Goal: Transaction & Acquisition: Purchase product/service

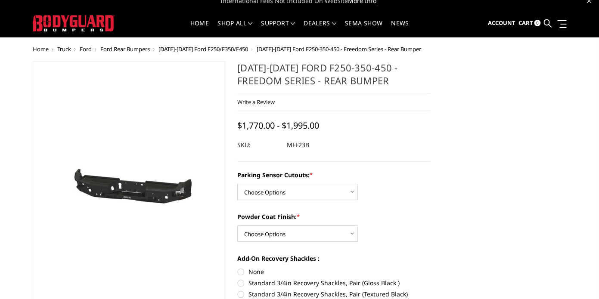
scroll to position [8, 0]
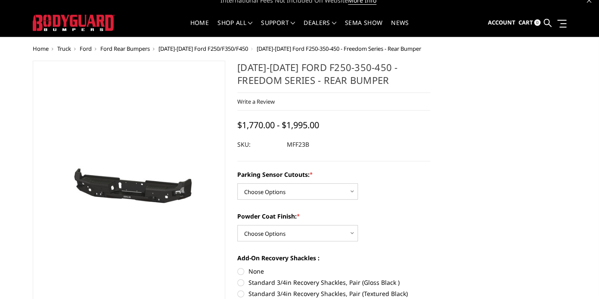
click at [404, 103] on div "Write a Review Write a Review × [DATE]-[DATE] Ford F250-350-450 - Freedom Serie…" at bounding box center [333, 102] width 193 height 18
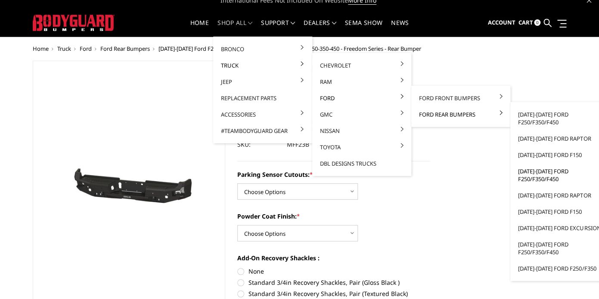
click at [543, 172] on link "[DATE]-[DATE] Ford F250/F350/F450" at bounding box center [560, 175] width 92 height 24
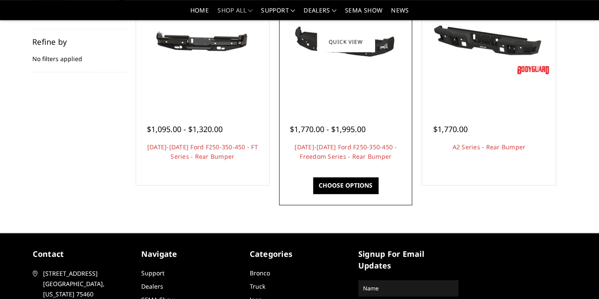
scroll to position [128, 0]
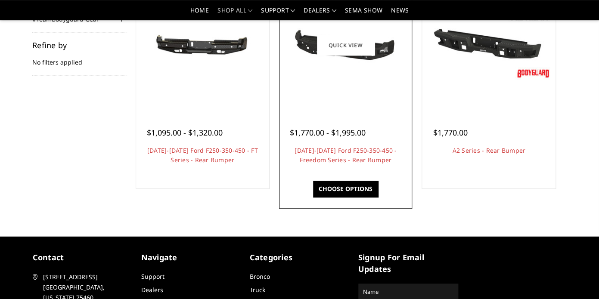
click at [354, 88] on div at bounding box center [345, 45] width 129 height 129
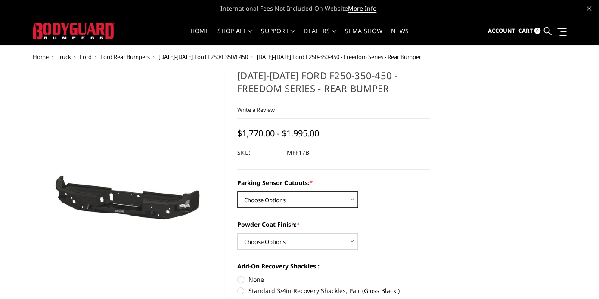
select select "3074"
click option "Yes - With Parking Sensor Cutouts" at bounding box center [0, 0] width 0 height 0
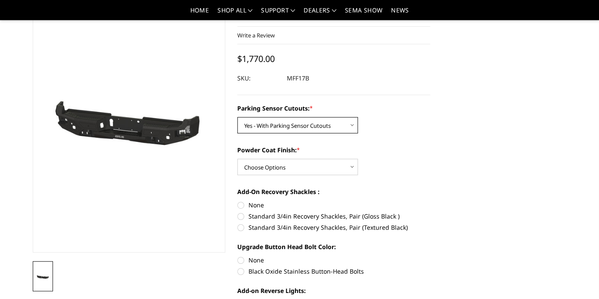
scroll to position [50, 0]
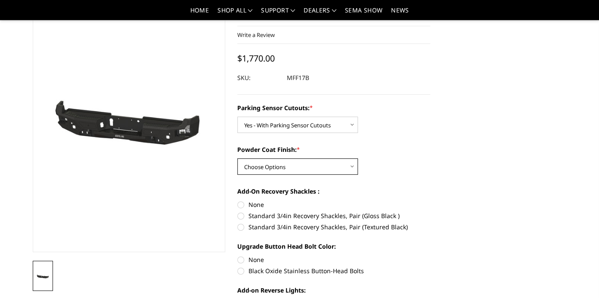
select select "3075"
click option "Bare Metal" at bounding box center [0, 0] width 0 height 0
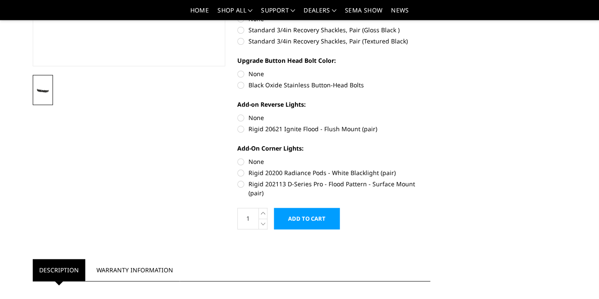
scroll to position [0, 0]
